Goal: Book appointment/travel/reservation

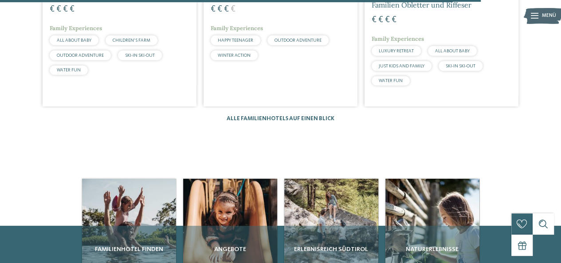
scroll to position [1359, 0]
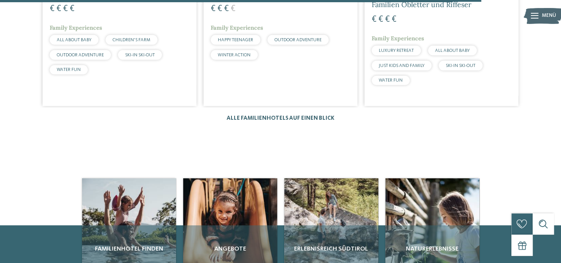
click at [308, 115] on link "Alle Familienhotels auf einen Blick" at bounding box center [281, 118] width 108 height 6
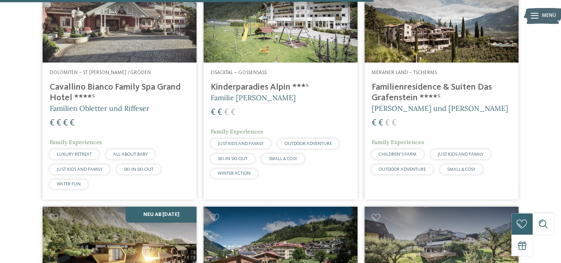
scroll to position [1593, 0]
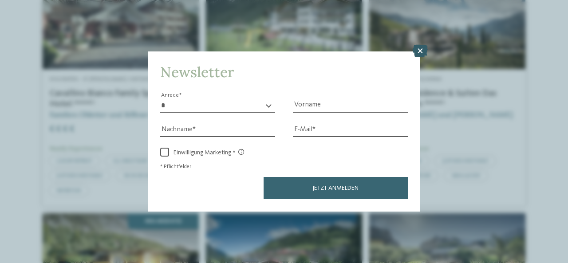
click at [418, 51] on icon at bounding box center [420, 51] width 15 height 12
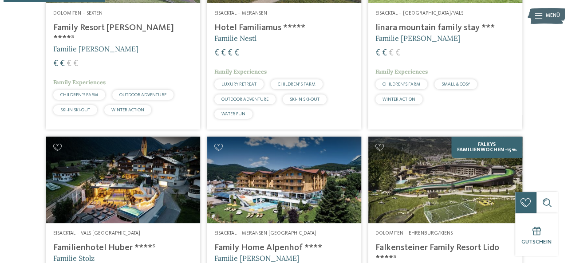
scroll to position [0, 0]
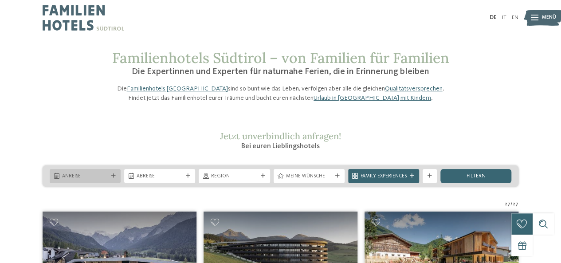
click at [102, 180] on span "Anreise" at bounding box center [85, 176] width 46 height 7
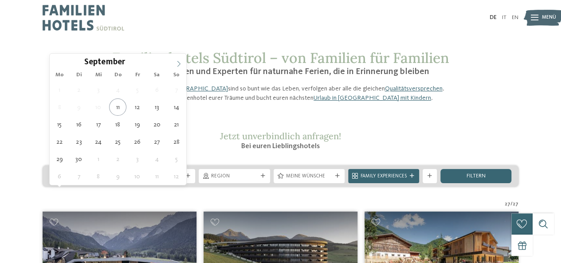
click at [177, 67] on span at bounding box center [178, 61] width 15 height 15
type div "18.10.2025"
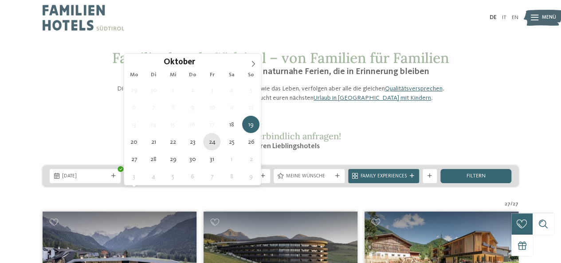
type div "24.10.2025"
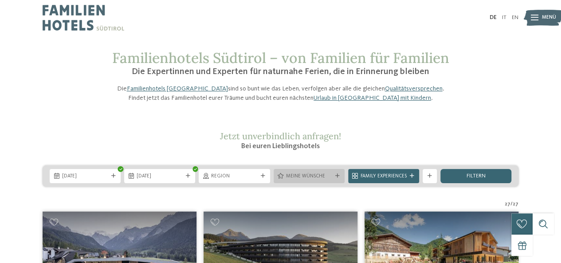
click at [336, 178] on icon at bounding box center [338, 176] width 4 height 4
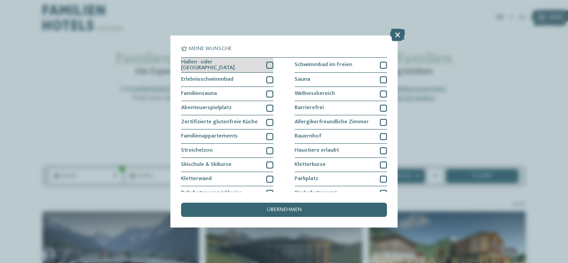
click at [267, 68] on div "Hallen- oder Schleusenbad" at bounding box center [227, 66] width 92 height 16
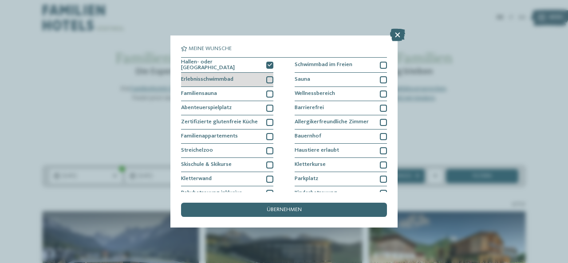
click at [267, 80] on div at bounding box center [269, 79] width 7 height 7
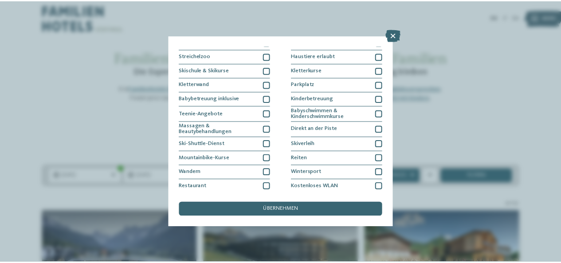
scroll to position [108, 0]
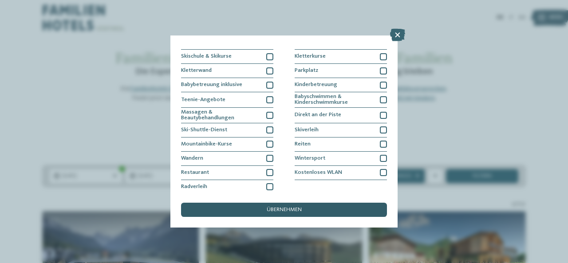
click at [337, 207] on div "übernehmen" at bounding box center [284, 210] width 206 height 14
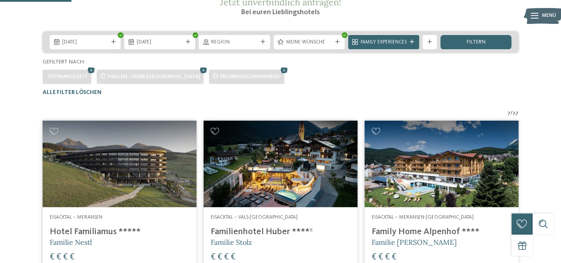
scroll to position [133, 0]
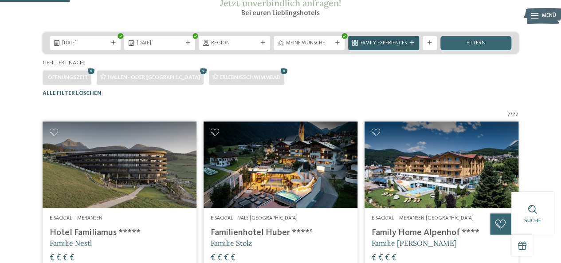
click at [385, 47] on span "Family Experiences" at bounding box center [384, 43] width 46 height 7
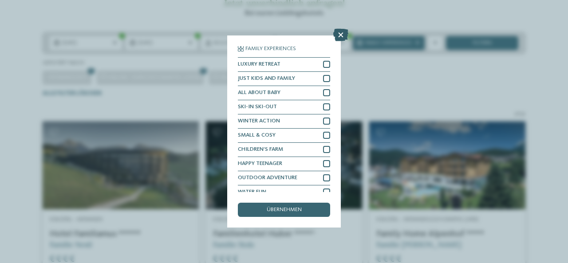
click at [340, 38] on icon at bounding box center [340, 35] width 15 height 12
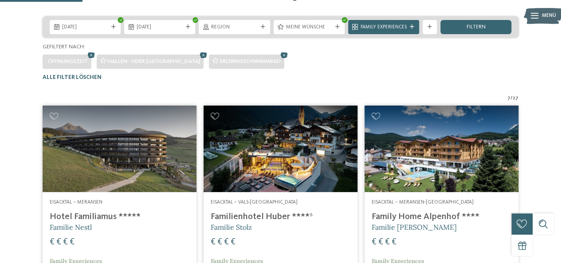
scroll to position [148, 0]
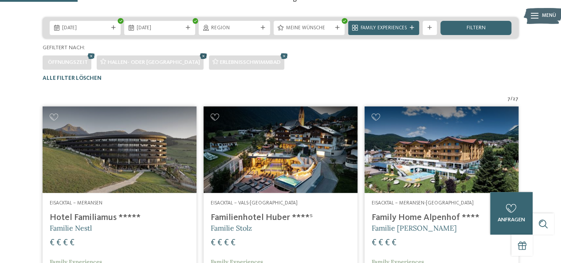
click at [198, 61] on icon at bounding box center [203, 55] width 11 height 9
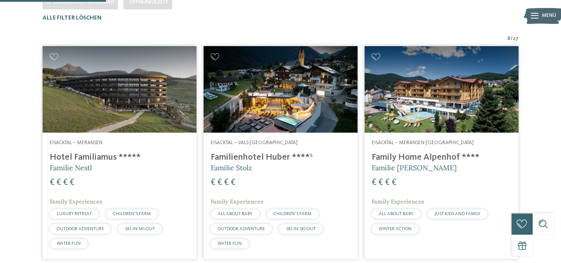
scroll to position [210, 0]
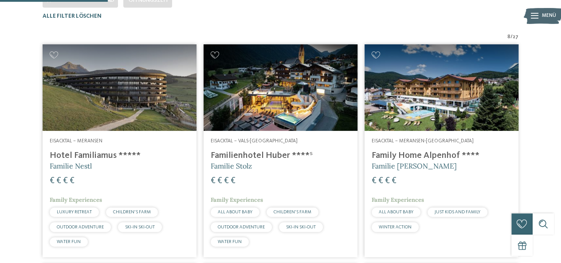
click at [284, 161] on h4 "Familienhotel Huber ****ˢ" at bounding box center [281, 155] width 140 height 11
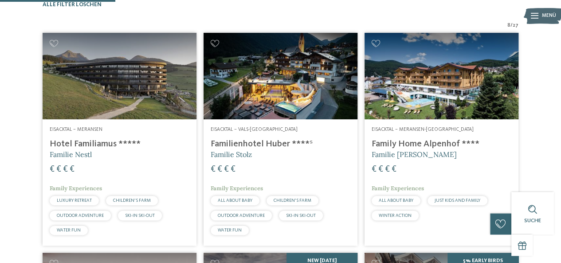
scroll to position [219, 0]
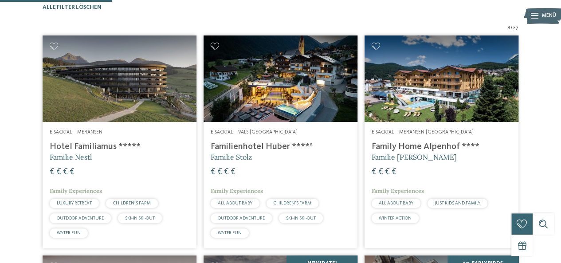
click at [474, 156] on div "Eisacktal – Meransen-Mühlbach Family Home Alpenhof **** Familie Pabst € € € € F…" at bounding box center [442, 178] width 154 height 112
click at [430, 104] on img at bounding box center [442, 79] width 154 height 87
click at [419, 152] on h4 "Family Home Alpenhof ****" at bounding box center [442, 147] width 140 height 11
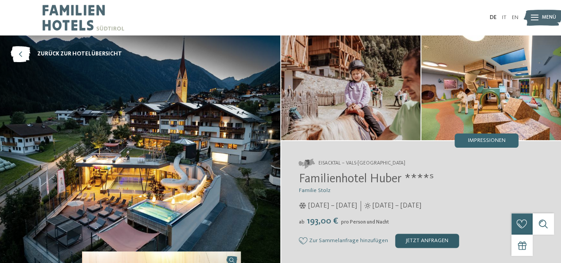
click at [421, 242] on div "jetzt anfragen" at bounding box center [427, 241] width 64 height 14
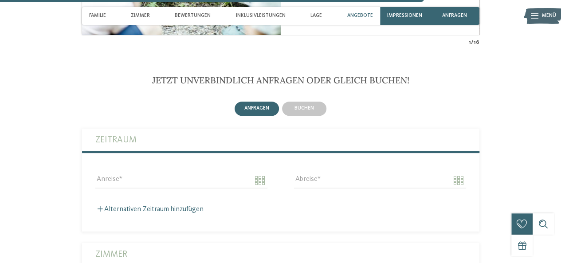
scroll to position [1821, 0]
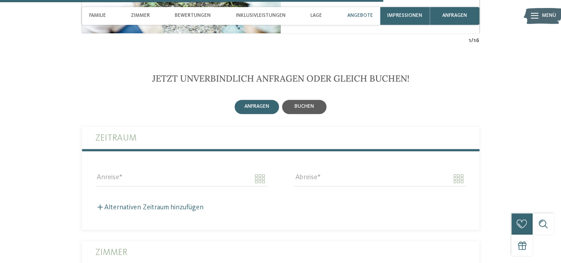
click at [308, 104] on div "buchen" at bounding box center [305, 107] width 20 height 6
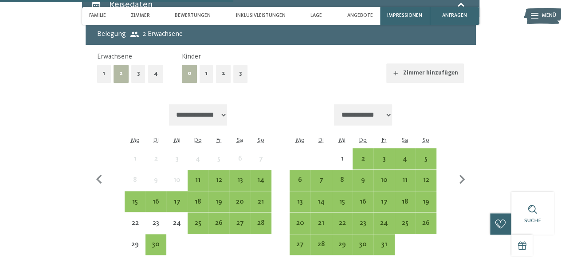
scroll to position [1951, 0]
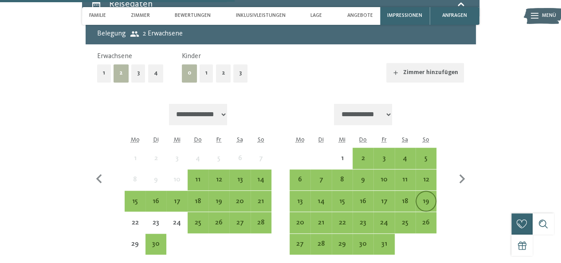
click at [422, 198] on div "19" at bounding box center [426, 207] width 19 height 19
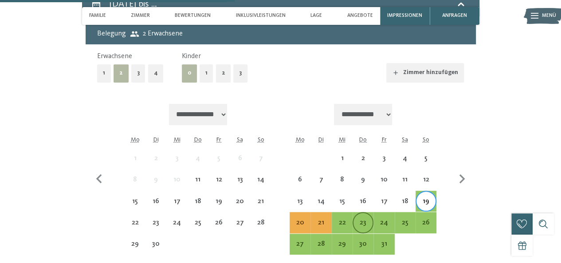
click at [361, 219] on div "23" at bounding box center [363, 228] width 19 height 19
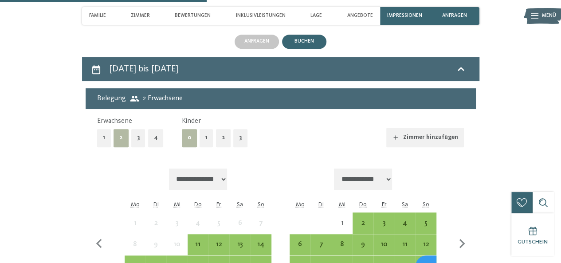
scroll to position [1870, 0]
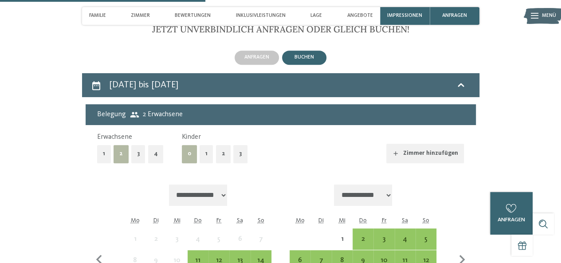
click at [206, 145] on button "1" at bounding box center [207, 154] width 14 height 18
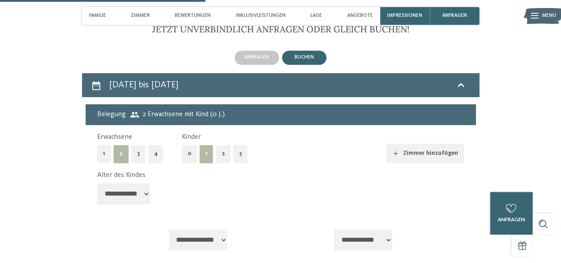
click at [419, 144] on button "Zimmer hinzufügen" at bounding box center [426, 154] width 78 height 20
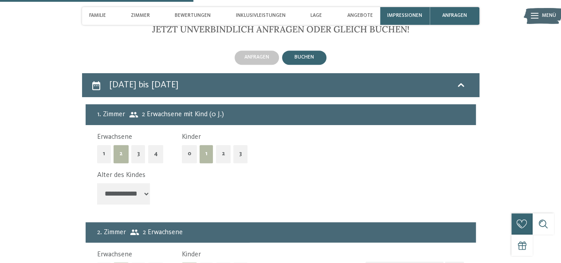
scroll to position [1971, 0]
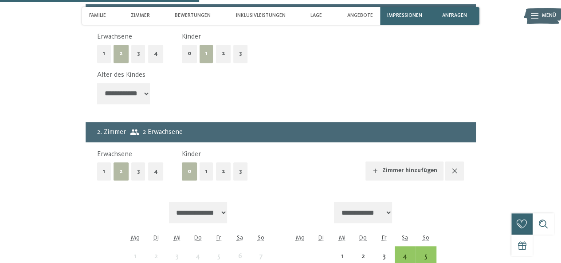
click at [397, 162] on button "Zimmer hinzufügen" at bounding box center [405, 172] width 78 height 20
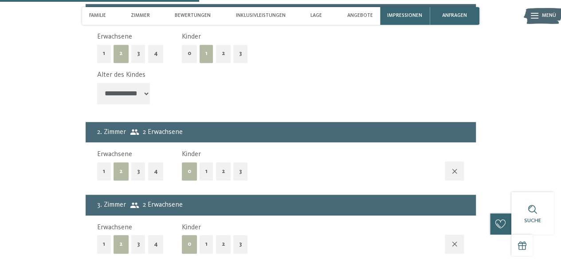
click at [220, 235] on button "2" at bounding box center [223, 244] width 15 height 18
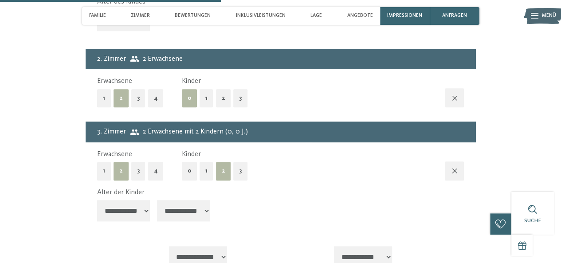
scroll to position [2044, 0]
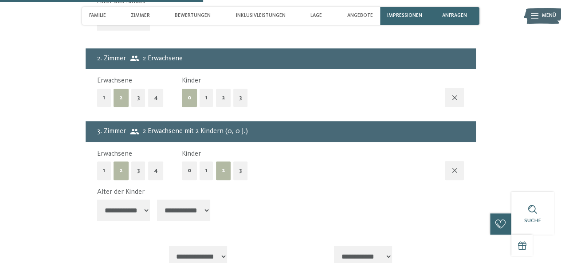
click at [150, 200] on select "**********" at bounding box center [123, 210] width 53 height 21
select select "*"
click at [97, 200] on select "**********" at bounding box center [123, 210] width 53 height 21
click at [176, 200] on select "**********" at bounding box center [183, 210] width 53 height 21
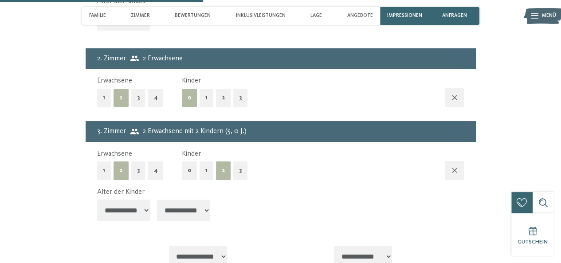
select select "**"
click at [158, 200] on select "**********" at bounding box center [183, 210] width 53 height 21
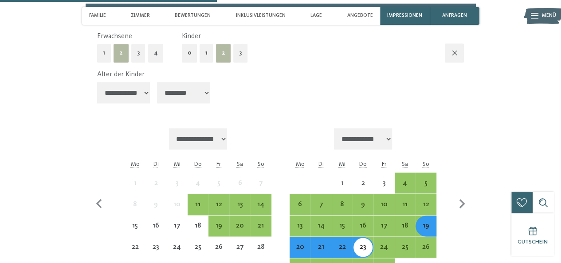
scroll to position [2170, 0]
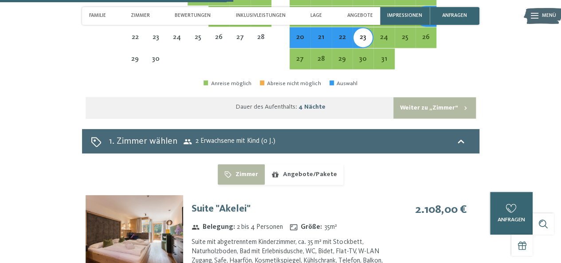
scroll to position [2372, 0]
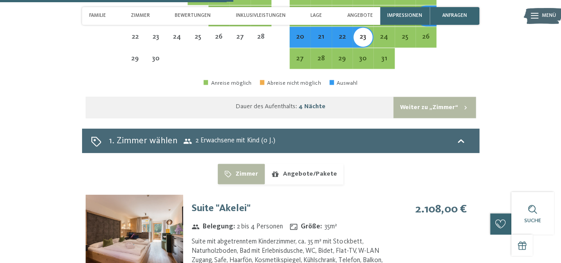
click at [457, 97] on button "Weiter zu „Zimmer“" at bounding box center [435, 107] width 82 height 21
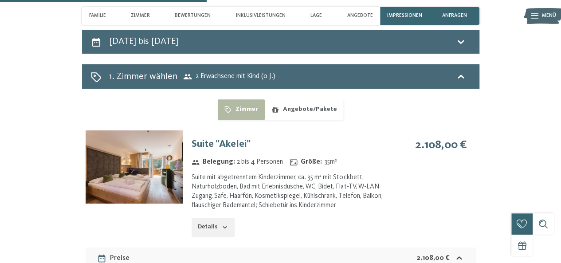
scroll to position [1920, 0]
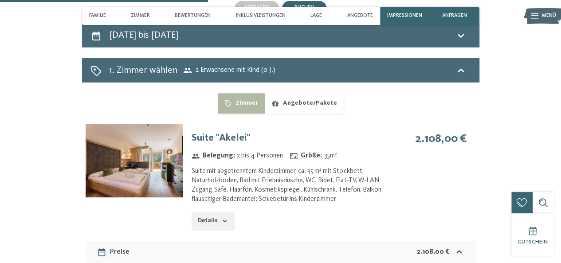
click at [212, 212] on button "Details" at bounding box center [213, 222] width 43 height 20
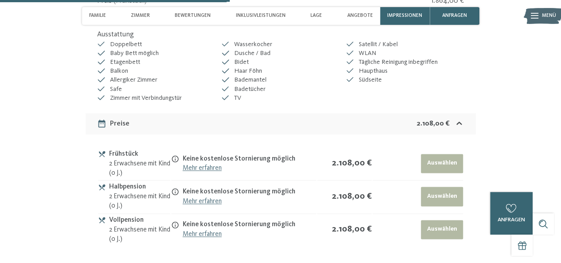
scroll to position [2172, 0]
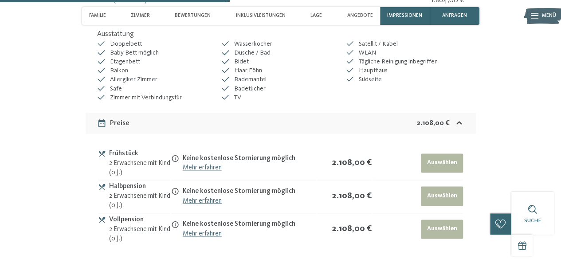
click at [438, 220] on button "Auswählen" at bounding box center [442, 230] width 42 height 20
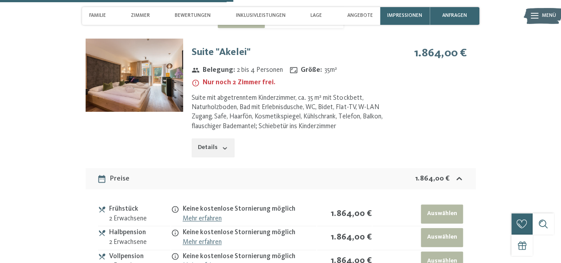
scroll to position [2041, 0]
click at [454, 252] on button "Auswählen" at bounding box center [442, 262] width 42 height 20
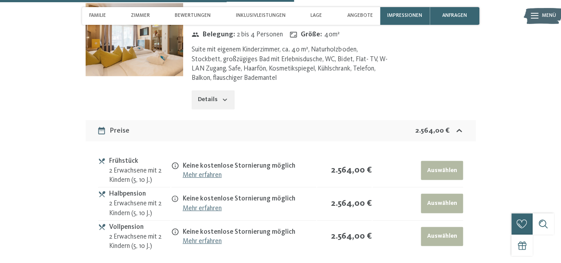
scroll to position [2720, 0]
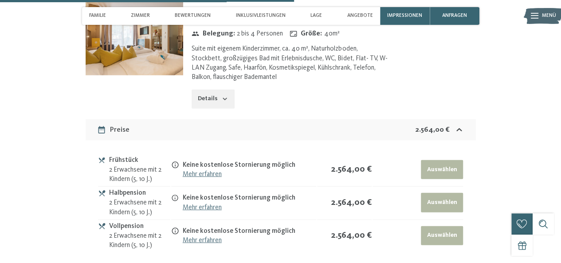
click at [450, 226] on button "Auswählen" at bounding box center [442, 236] width 42 height 20
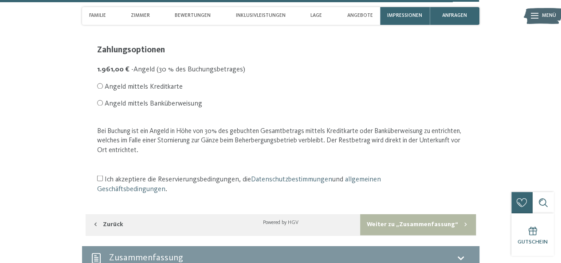
scroll to position [2417, 0]
click at [445, 252] on div "Zusammen­fassung" at bounding box center [281, 258] width 380 height 13
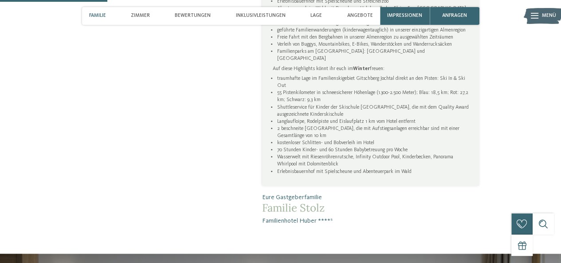
scroll to position [535, 0]
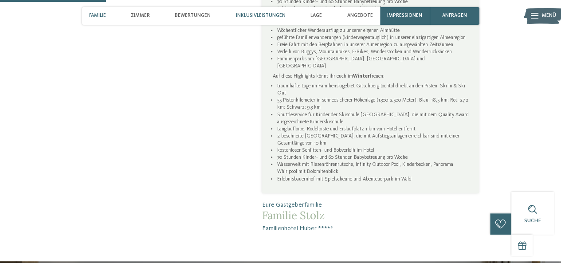
click at [265, 14] on span "Inklusivleistungen" at bounding box center [261, 16] width 50 height 6
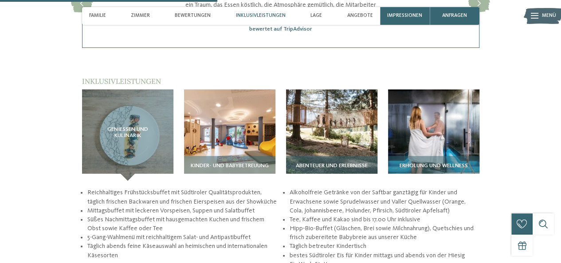
scroll to position [1114, 0]
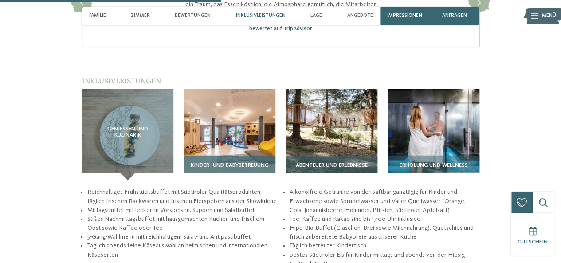
click at [237, 102] on img at bounding box center [229, 134] width 91 height 91
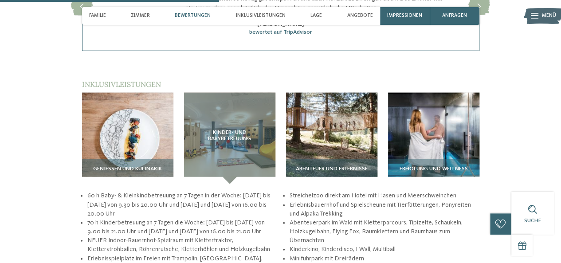
scroll to position [1108, 0]
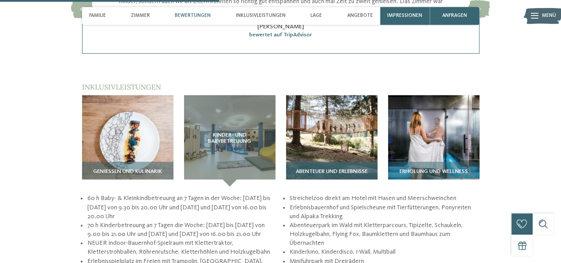
click at [327, 118] on img at bounding box center [331, 140] width 91 height 91
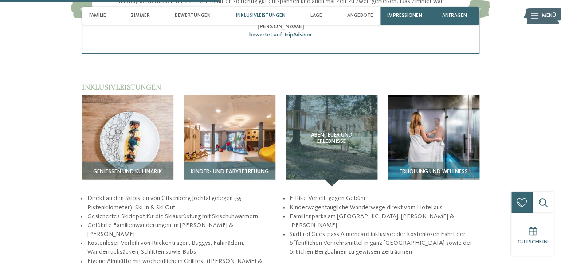
click at [265, 115] on img at bounding box center [229, 140] width 91 height 91
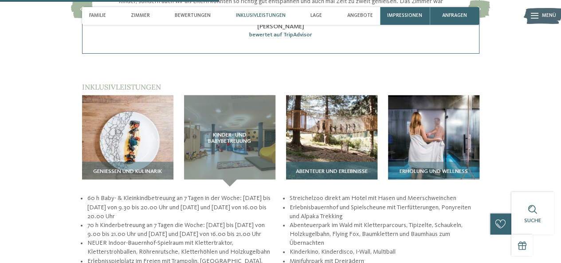
click at [355, 120] on img at bounding box center [331, 140] width 91 height 91
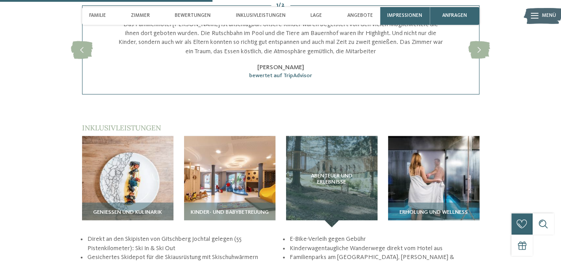
scroll to position [1066, 0]
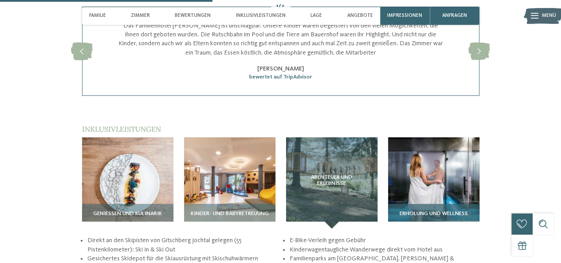
click at [420, 155] on img at bounding box center [433, 183] width 91 height 91
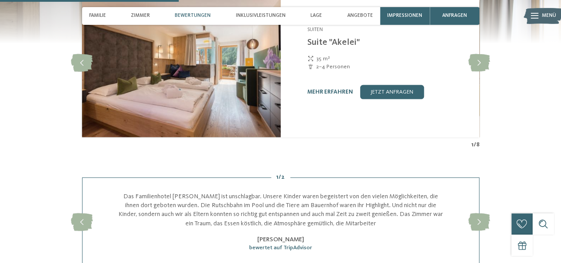
scroll to position [896, 0]
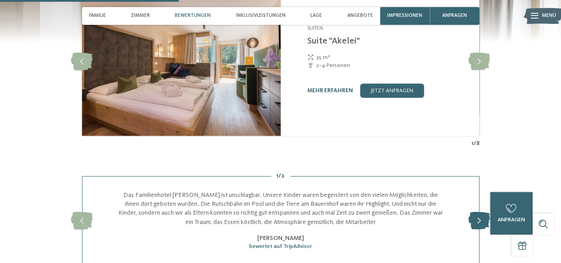
click at [477, 212] on icon at bounding box center [480, 221] width 22 height 18
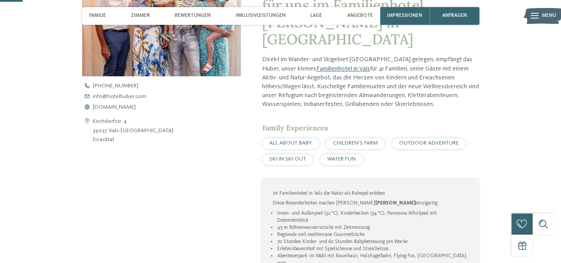
scroll to position [0, 0]
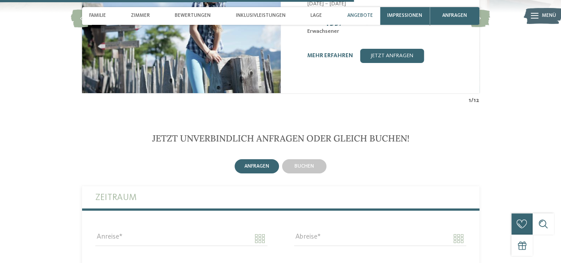
scroll to position [1573, 0]
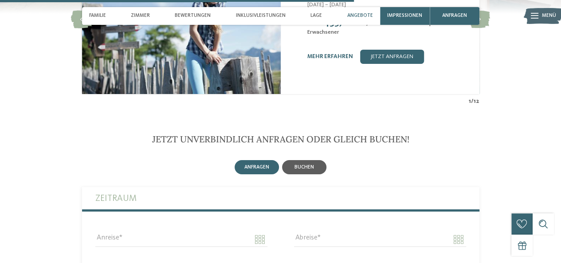
click at [312, 165] on span "buchen" at bounding box center [305, 167] width 20 height 5
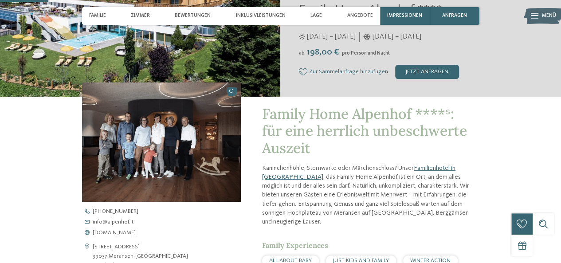
scroll to position [0, 0]
